Goal: Information Seeking & Learning: Understand process/instructions

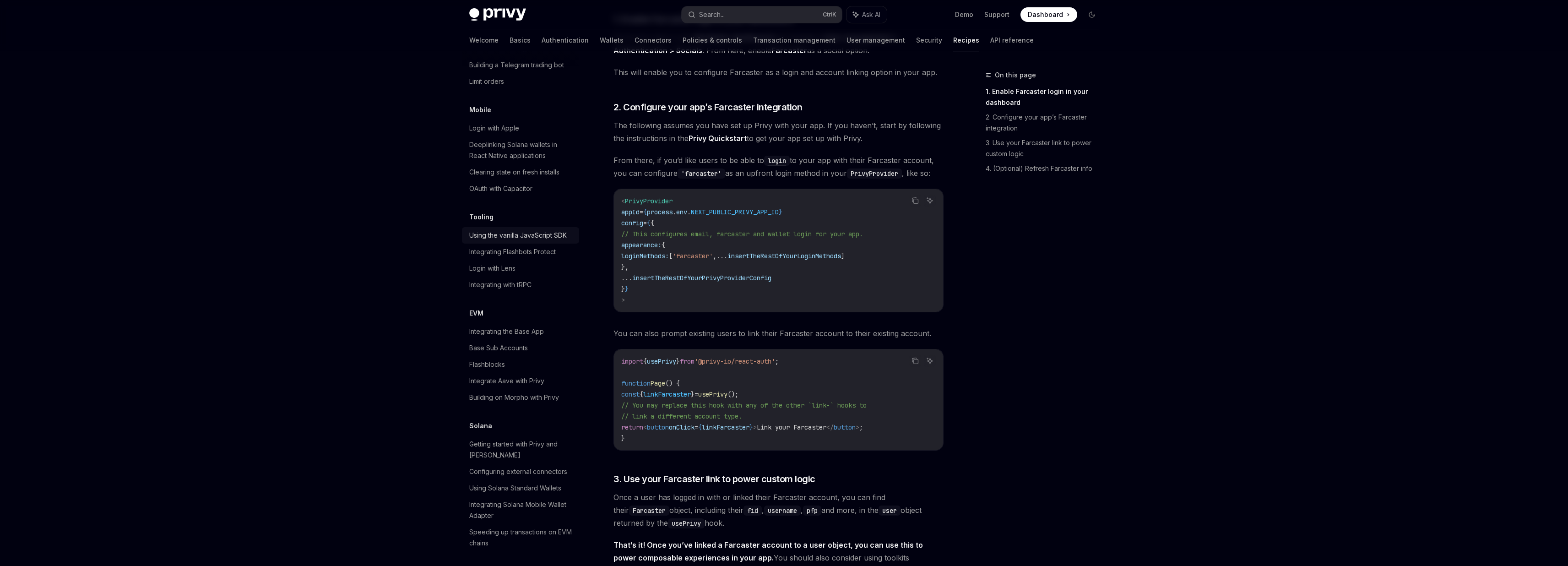
scroll to position [1130, 0]
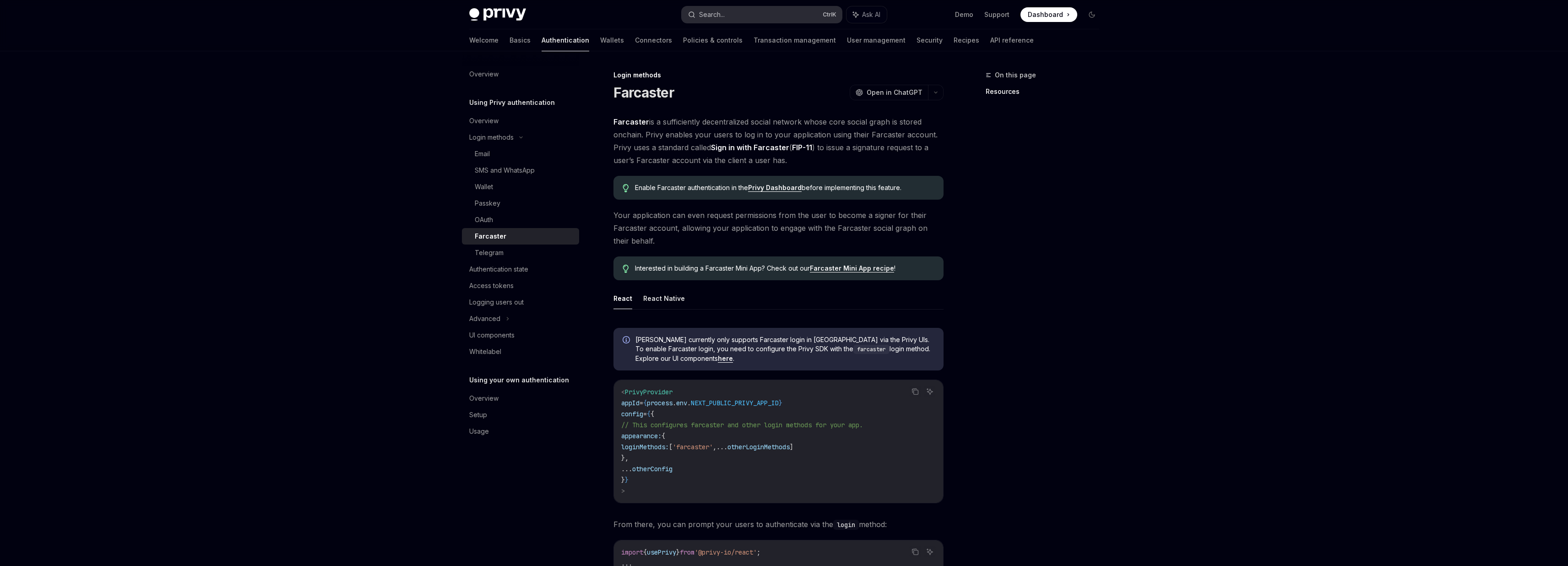
click at [716, 19] on div "Search..." at bounding box center [711, 14] width 26 height 11
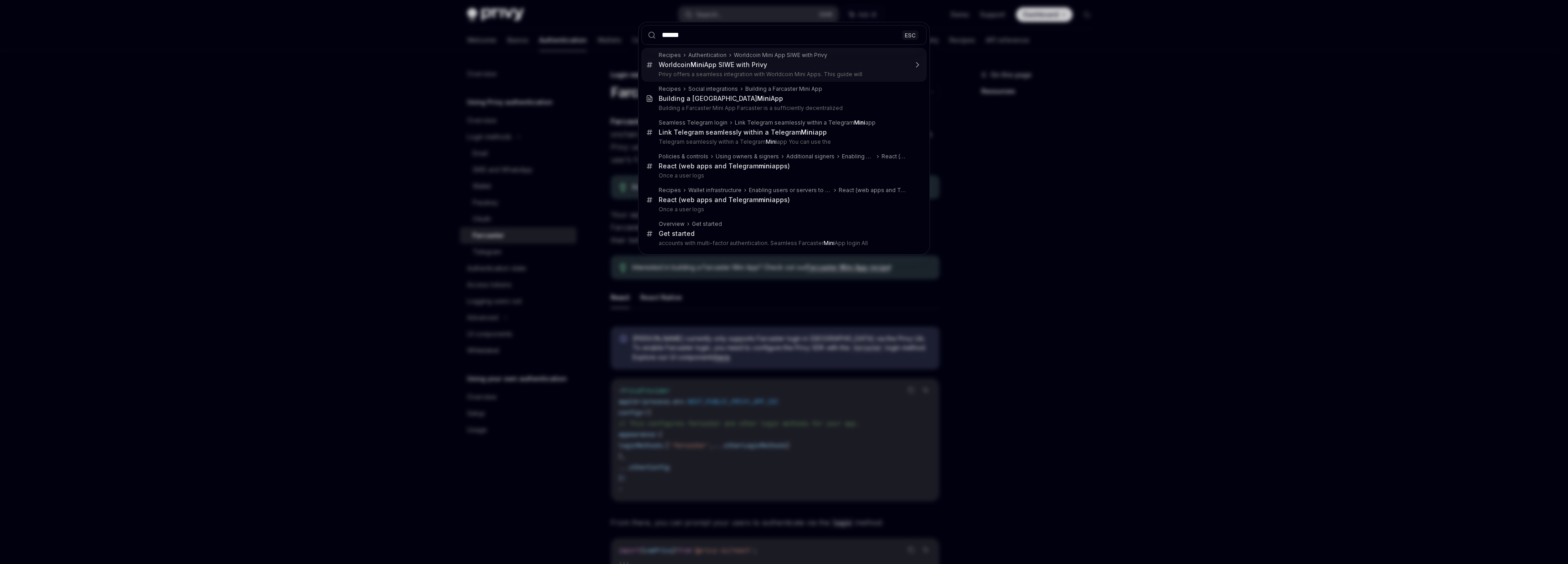
type input "*******"
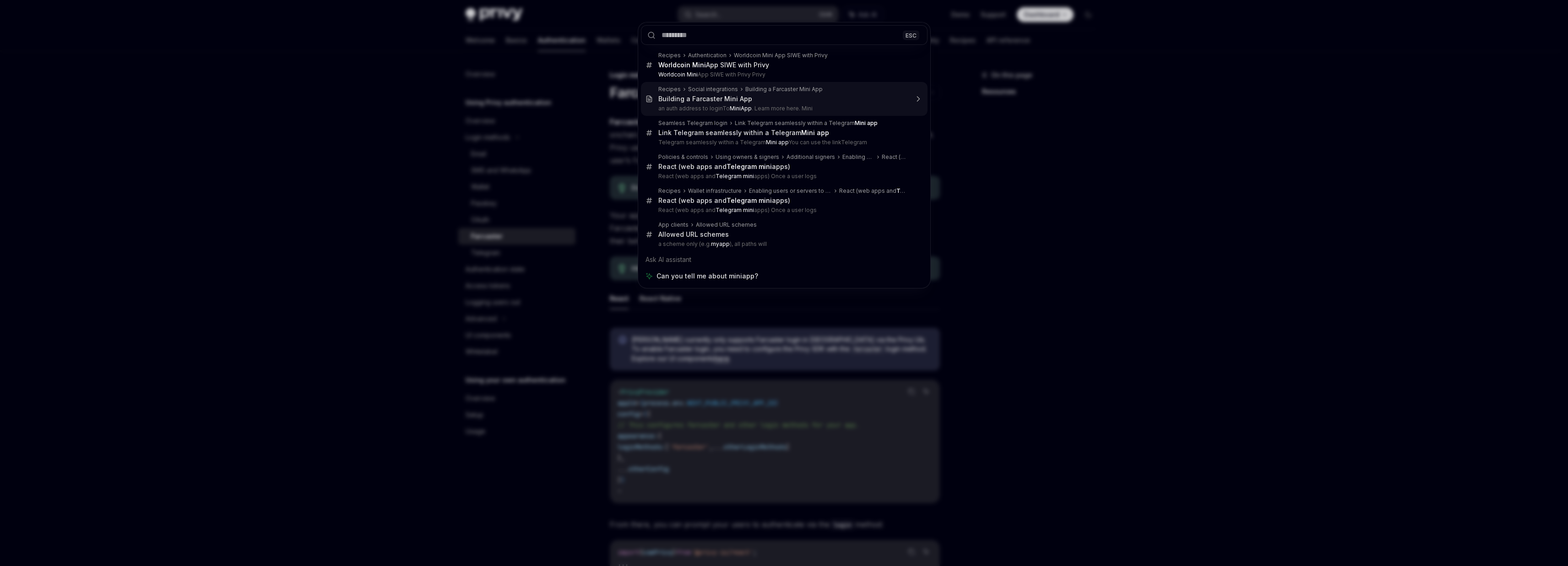
type textarea "*"
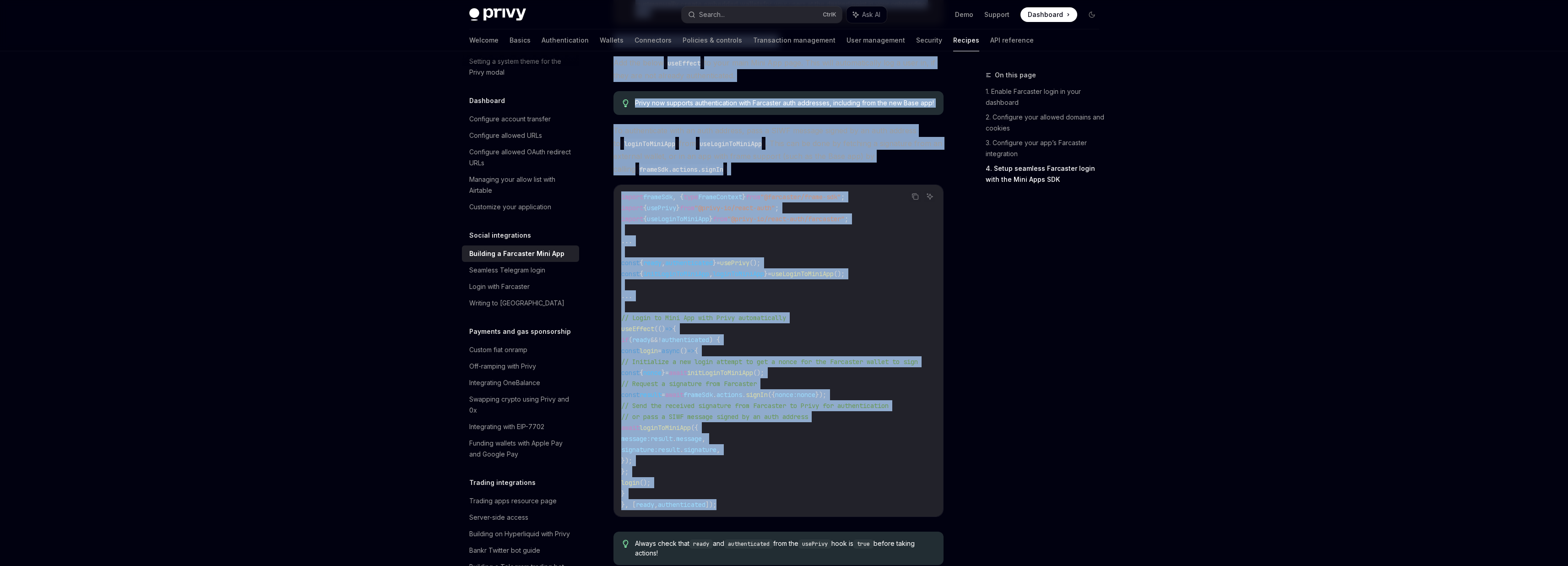
scroll to position [1260, 0]
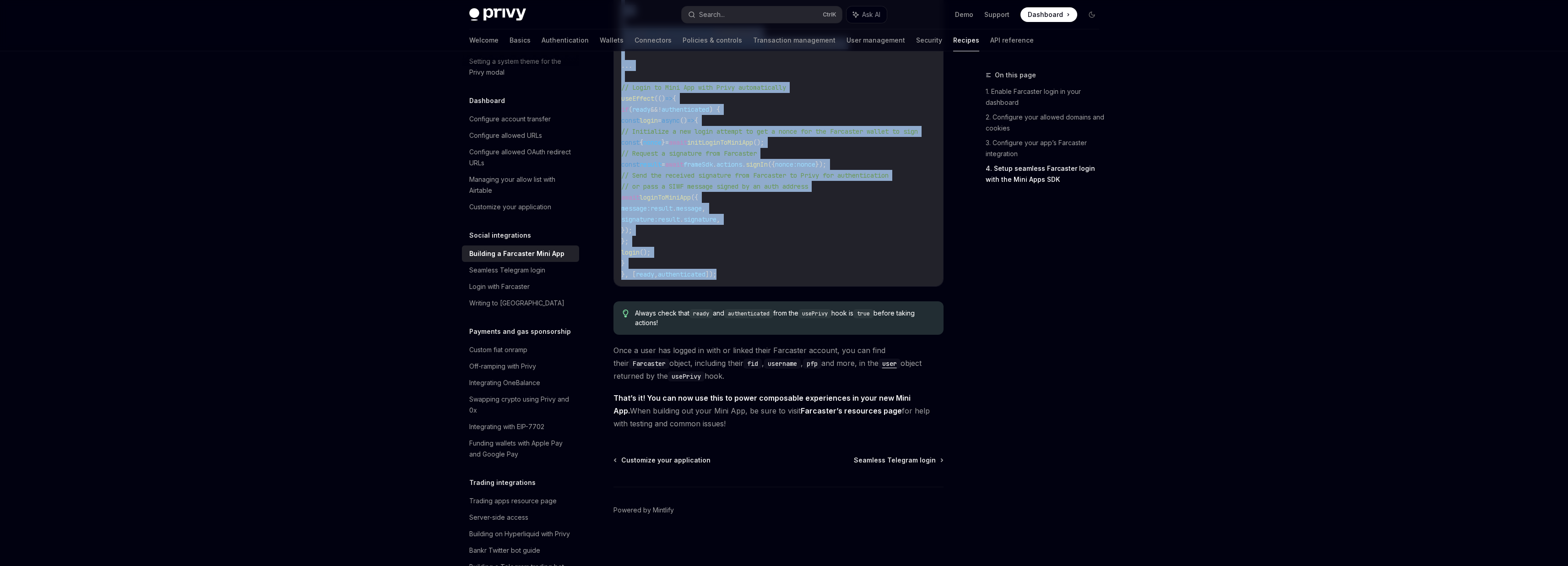
drag, startPoint x: 614, startPoint y: 357, endPoint x: 850, endPoint y: 456, distance: 255.9
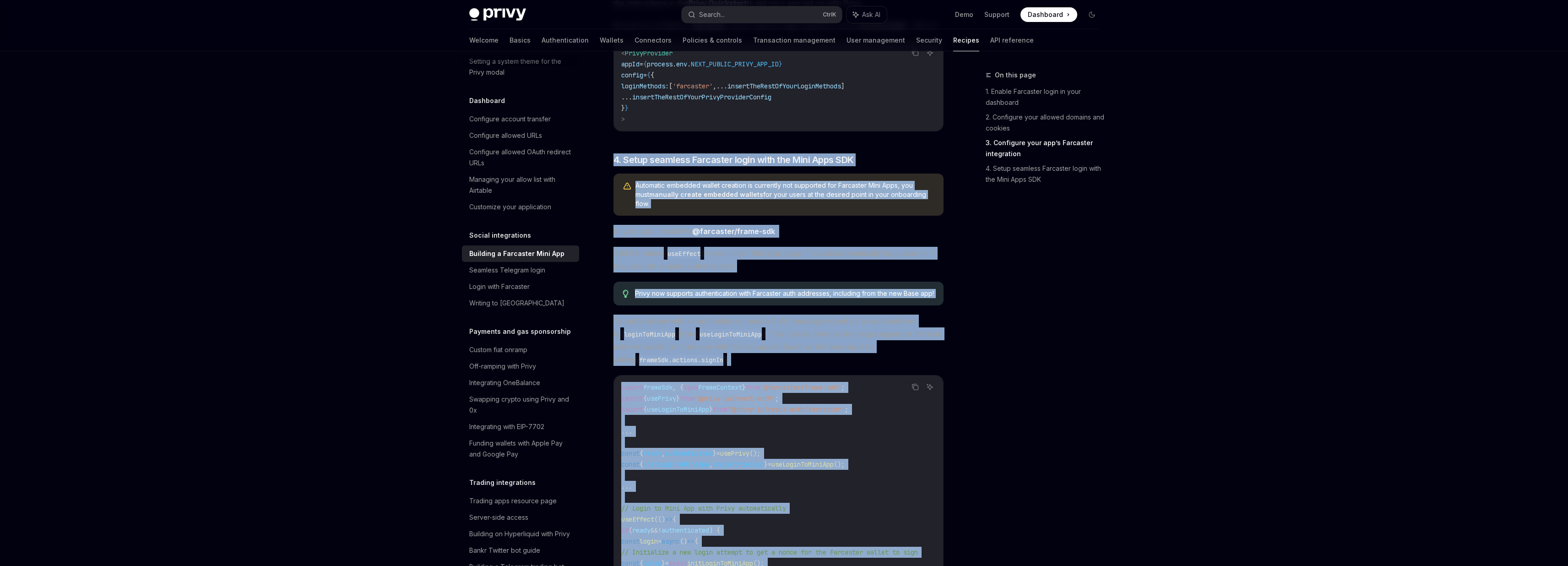
scroll to position [820, 0]
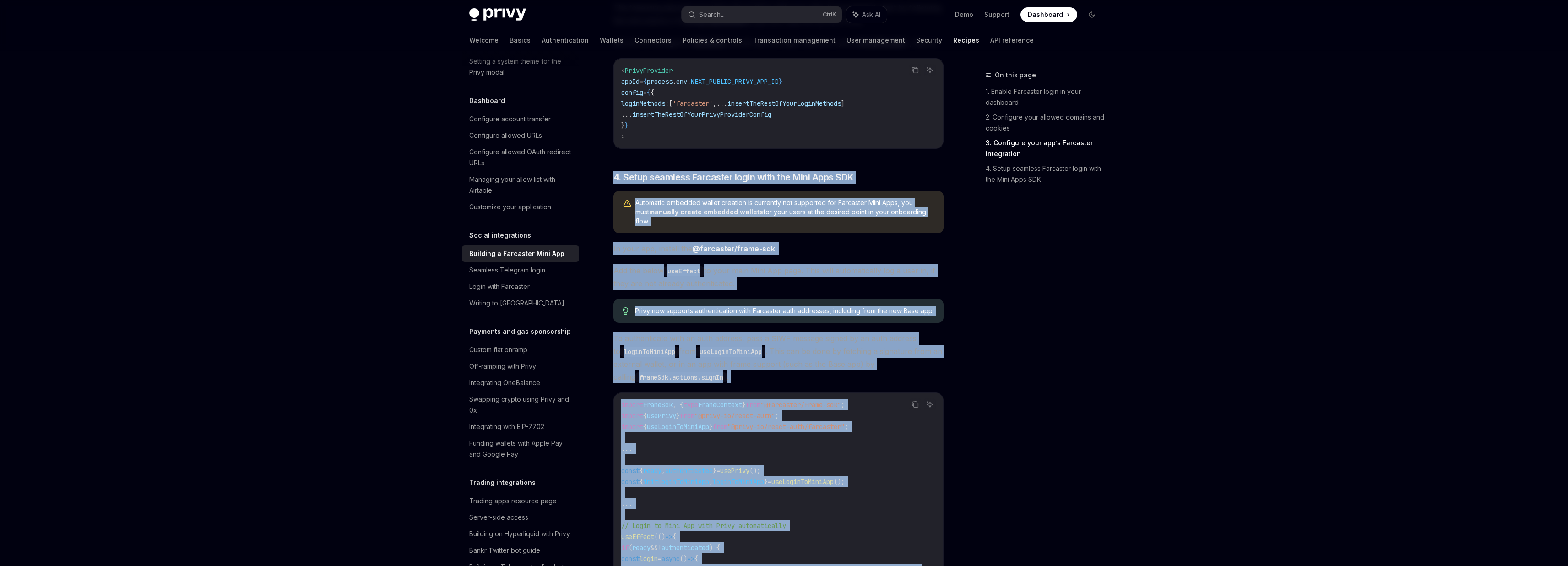
click at [1122, 451] on div "Privy Docs home page Search... Ctrl K Ask AI Demo Support Dashboard Dashboard S…" at bounding box center [784, 91] width 1568 height 1824
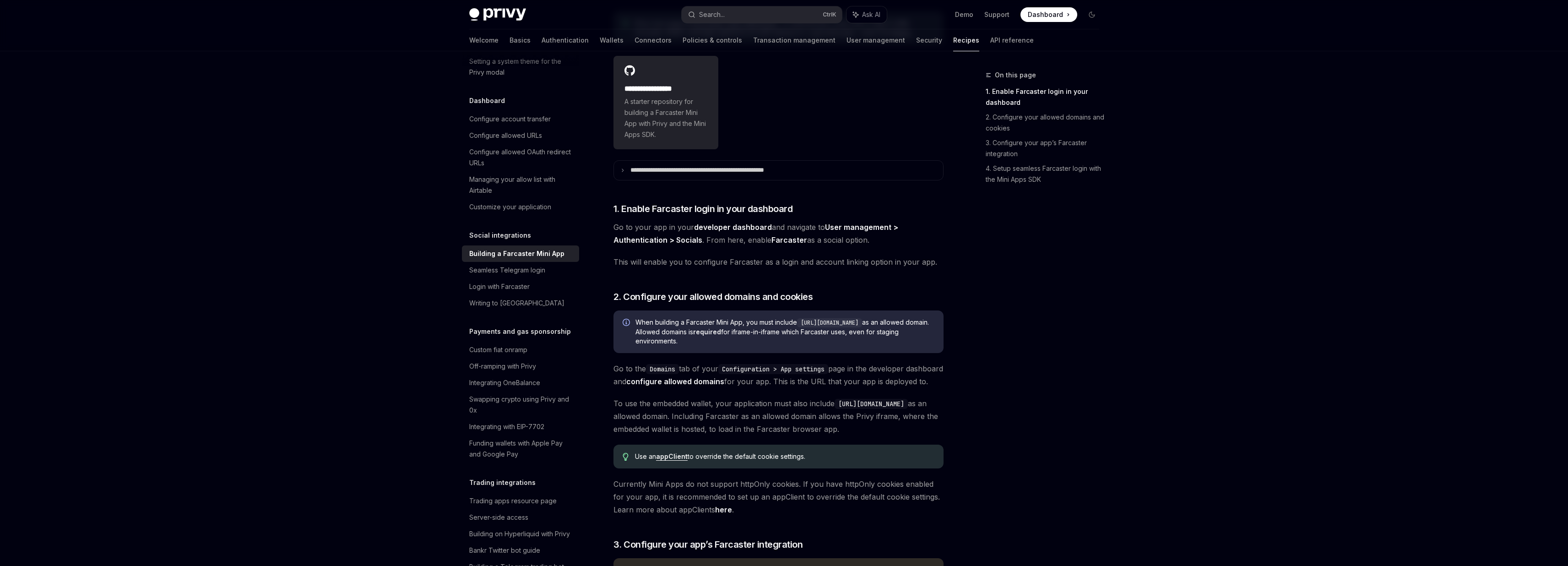
scroll to position [216, 0]
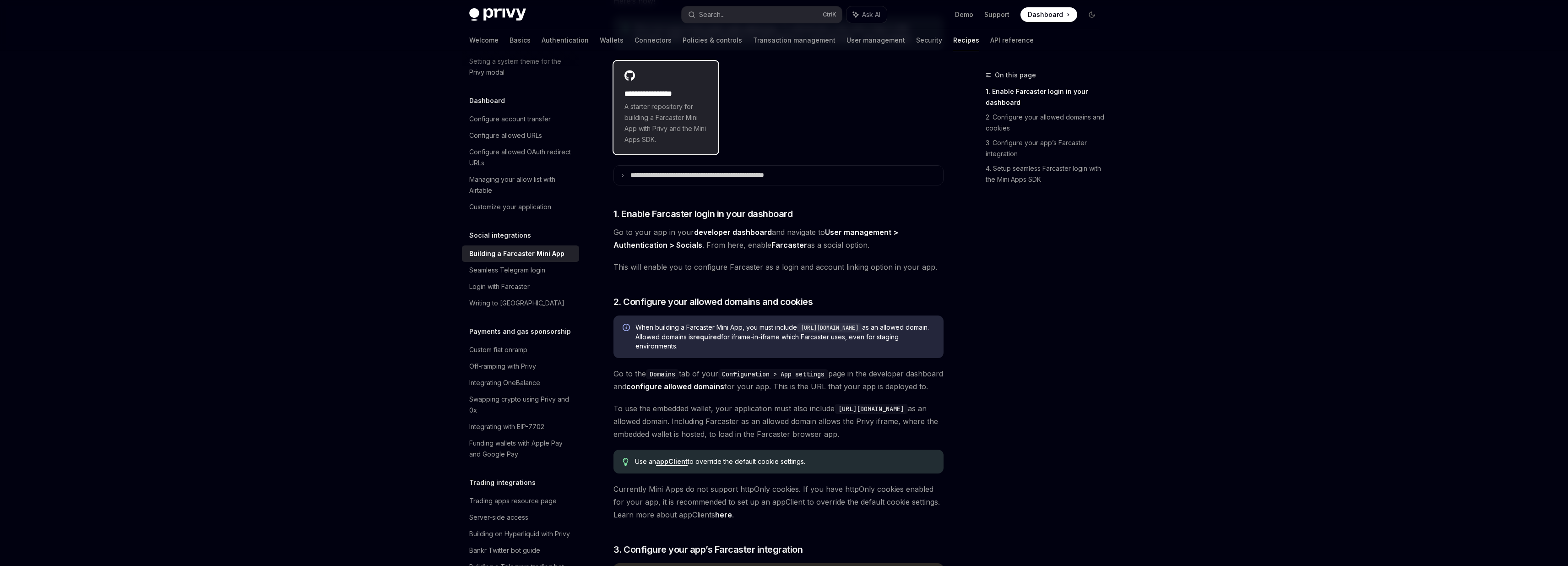
click at [679, 86] on div "**********" at bounding box center [665, 107] width 105 height 93
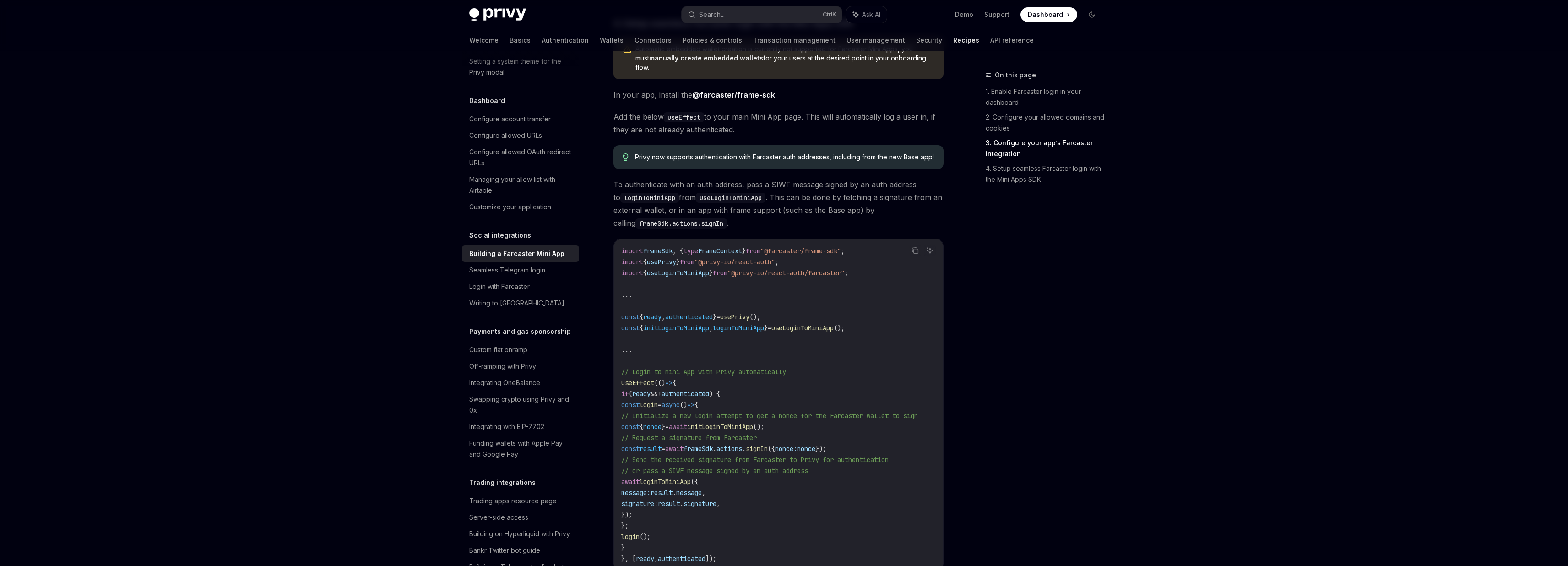
scroll to position [1260, 0]
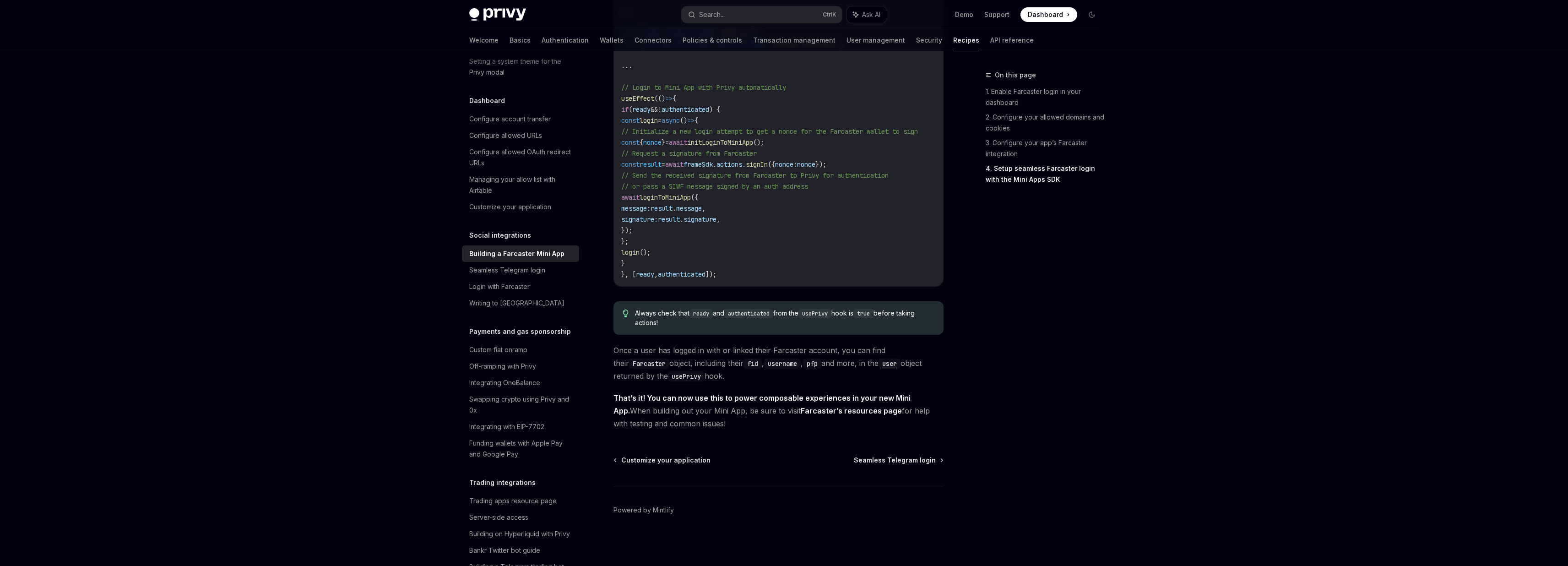
drag, startPoint x: 642, startPoint y: 422, endPoint x: 952, endPoint y: 450, distance: 311.3
